Goal: Transaction & Acquisition: Download file/media

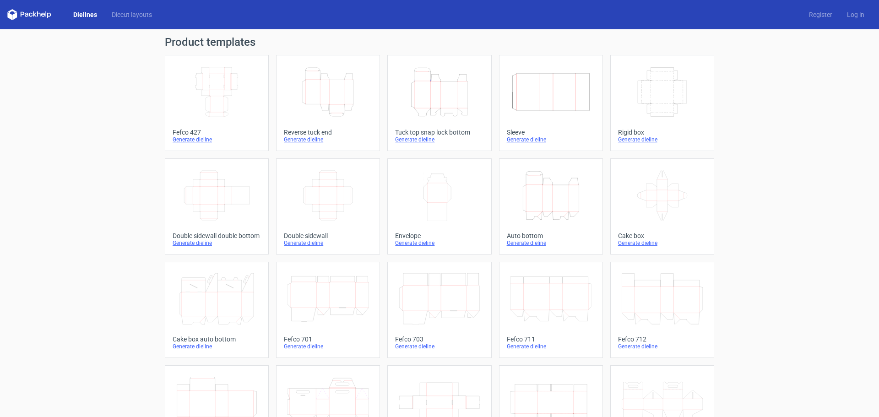
click at [327, 85] on icon "Height Depth Width" at bounding box center [327, 91] width 81 height 51
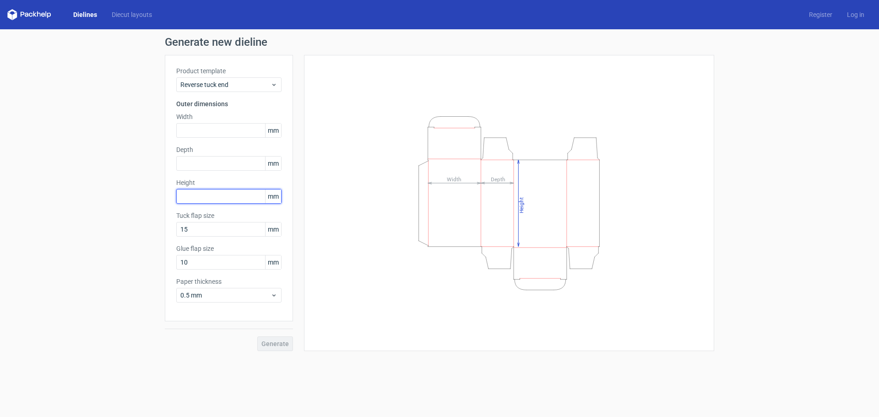
click at [196, 200] on input "text" at bounding box center [228, 196] width 105 height 15
click at [210, 200] on input "text" at bounding box center [228, 196] width 105 height 15
type input "76"
type input "51"
type input "95"
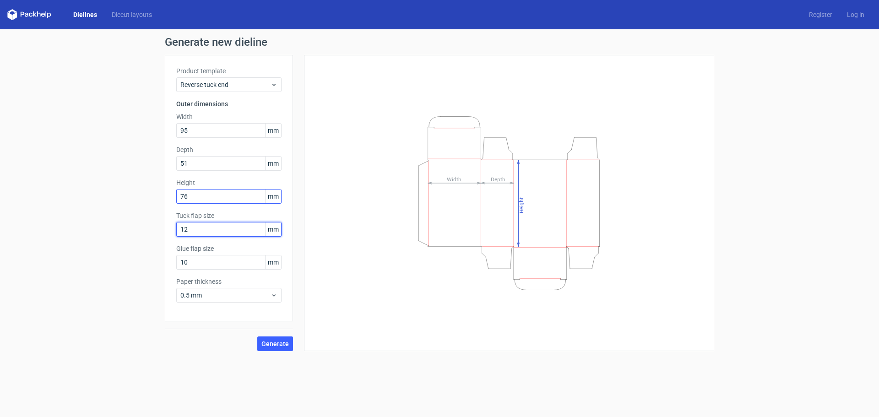
type input "12"
click at [257, 336] on button "Generate" at bounding box center [275, 343] width 36 height 15
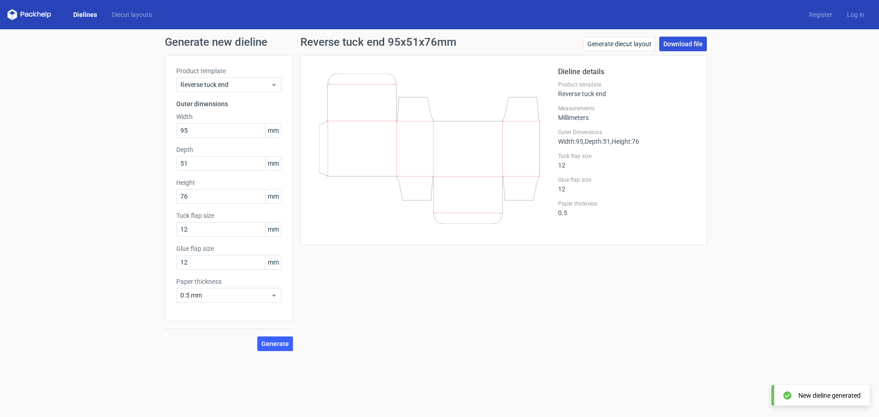
click at [668, 46] on link "Download file" at bounding box center [683, 44] width 48 height 15
